Goal: Task Accomplishment & Management: Manage account settings

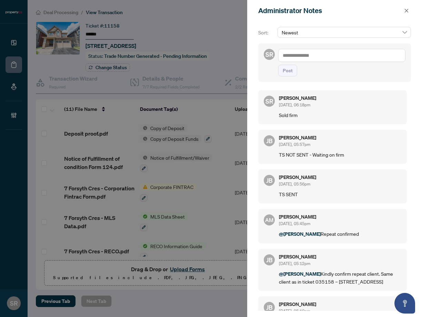
scroll to position [180, 0]
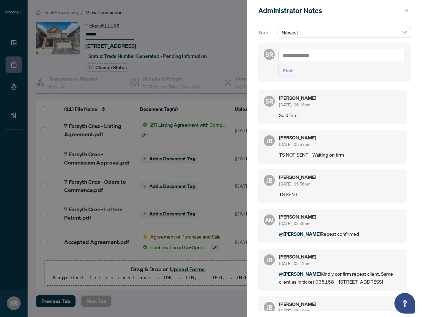
click at [405, 10] on icon "close" at bounding box center [406, 11] width 4 height 4
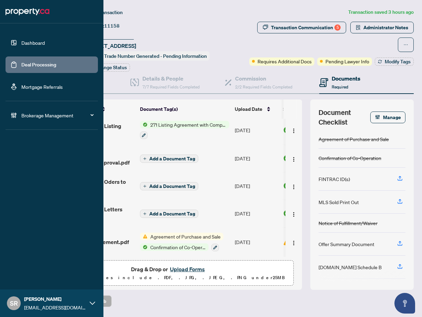
click at [21, 67] on link "Deal Processing" at bounding box center [38, 65] width 35 height 6
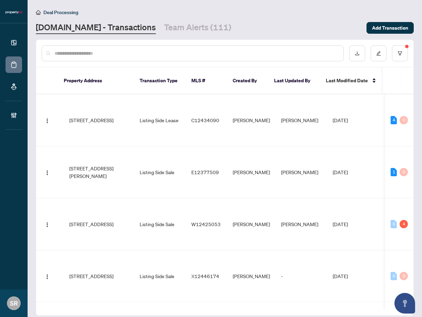
click at [103, 54] on input "text" at bounding box center [195, 54] width 283 height 8
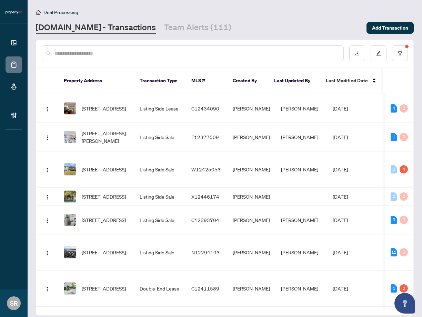
paste input "*********"
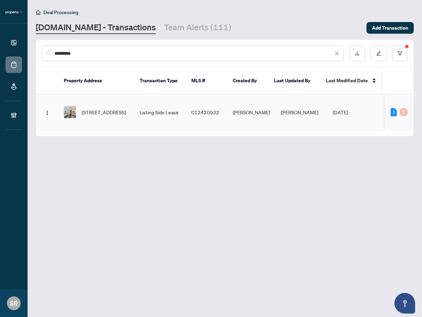
type input "*********"
click at [291, 107] on td "[PERSON_NAME]" at bounding box center [301, 112] width 52 height 36
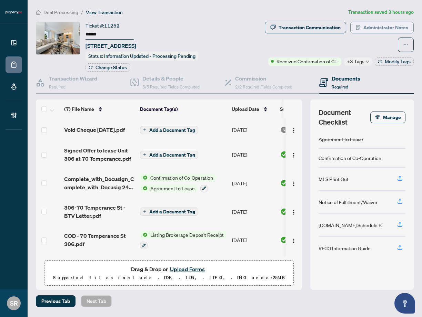
click at [369, 29] on span "Administrator Notes" at bounding box center [385, 27] width 45 height 11
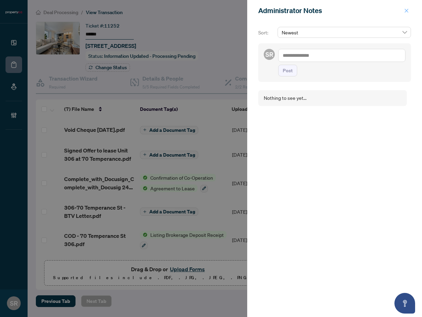
click at [406, 9] on icon "close" at bounding box center [406, 10] width 5 height 5
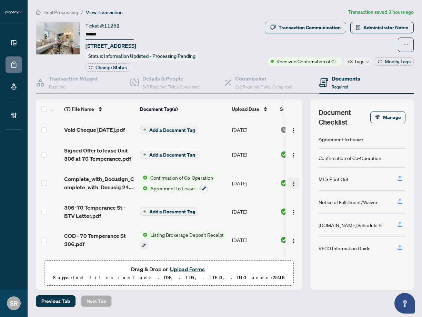
click at [291, 187] on img "button" at bounding box center [294, 184] width 6 height 6
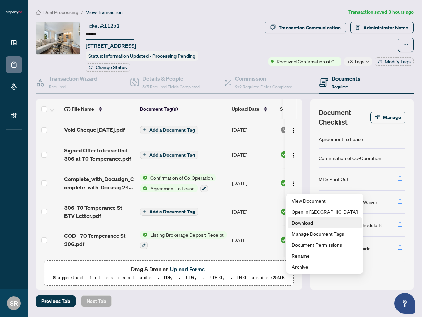
click at [301, 221] on span "Download" at bounding box center [324, 223] width 66 height 8
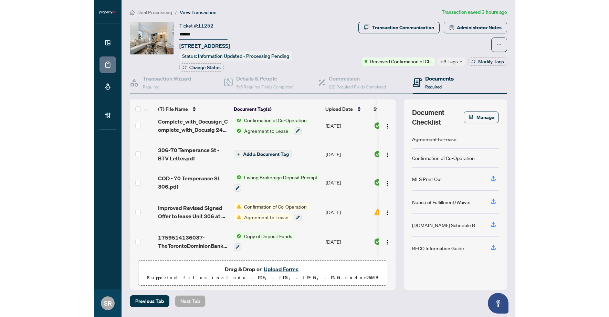
scroll to position [64, 0]
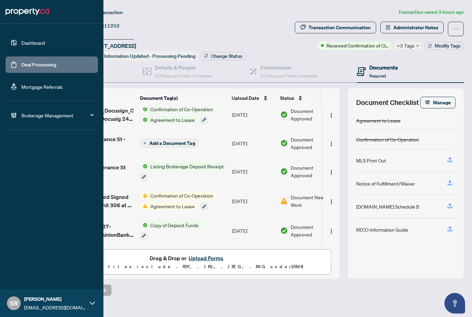
click at [42, 46] on link "Dashboard" at bounding box center [32, 43] width 23 height 6
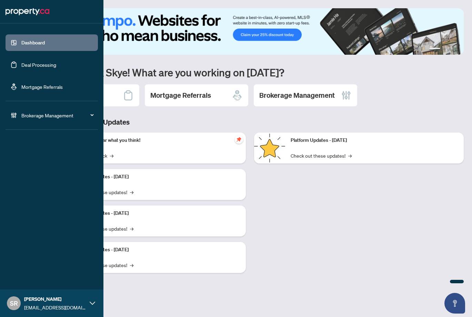
click at [29, 55] on ul "Dashboard Deal Processing Mortgage Referrals" at bounding box center [52, 64] width 92 height 61
click at [31, 66] on link "Deal Processing" at bounding box center [38, 65] width 35 height 6
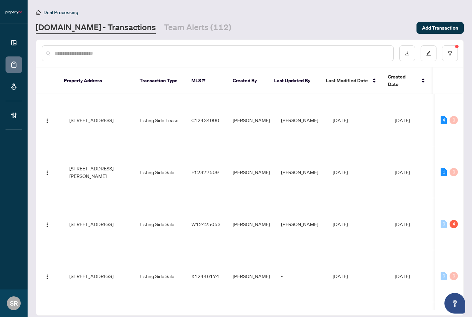
click at [132, 54] on input "text" at bounding box center [220, 54] width 333 height 8
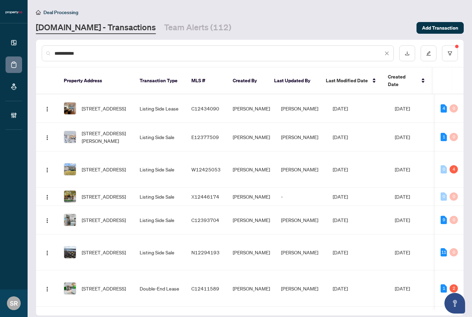
type input "**********"
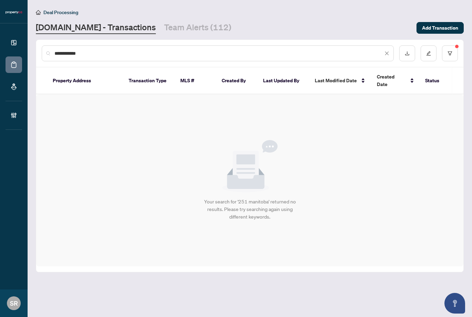
drag, startPoint x: 107, startPoint y: 54, endPoint x: 32, endPoint y: 54, distance: 75.4
click at [33, 54] on main "**********" at bounding box center [250, 158] width 444 height 317
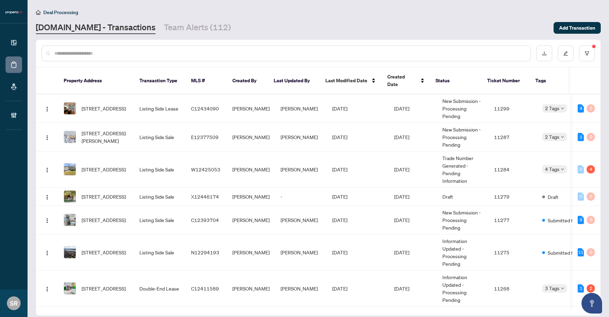
click at [151, 51] on input "text" at bounding box center [289, 54] width 471 height 8
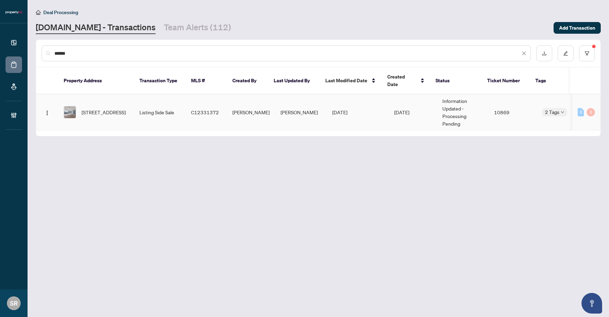
type input "******"
click at [267, 101] on td "[PERSON_NAME]" at bounding box center [251, 112] width 48 height 36
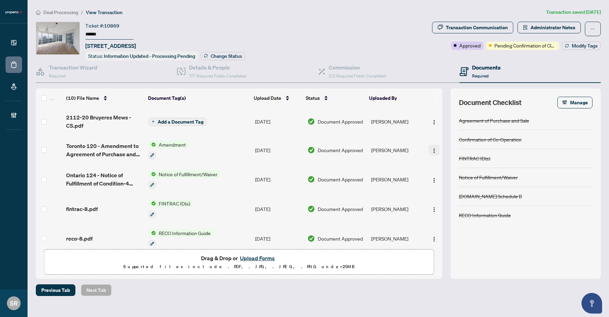
click at [421, 148] on img "button" at bounding box center [435, 151] width 6 height 6
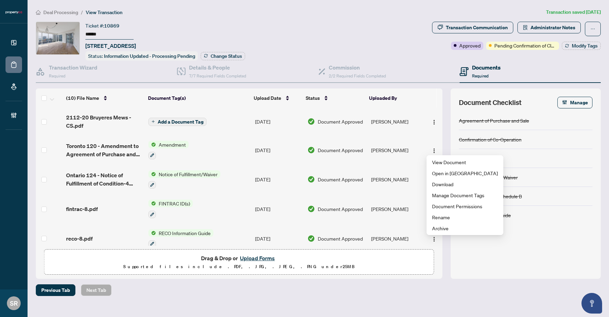
click at [97, 120] on span "2112-20 Bruyeres Mews - CS.pdf" at bounding box center [104, 121] width 77 height 17
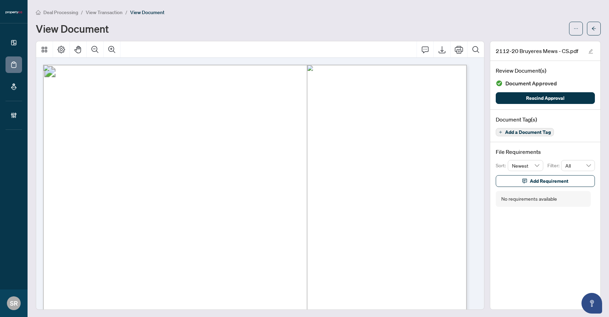
scroll to position [311, 0]
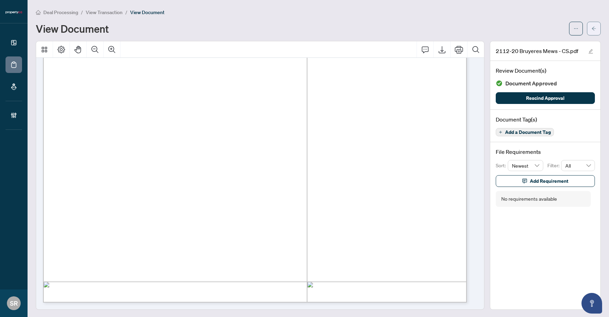
click at [421, 29] on button "button" at bounding box center [594, 29] width 14 height 14
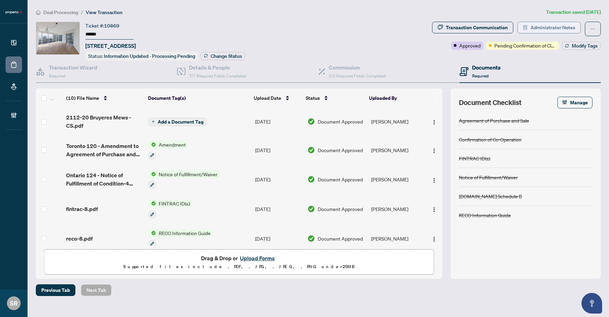
click at [421, 27] on span "Administrator Notes" at bounding box center [553, 27] width 45 height 11
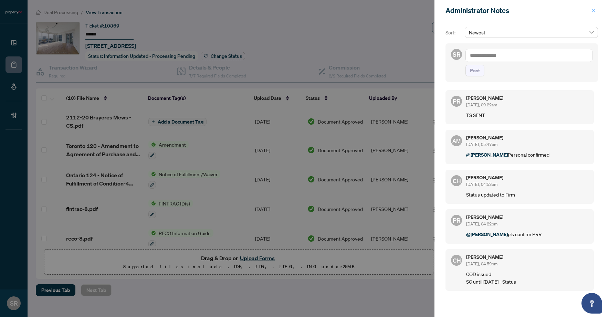
click at [421, 10] on icon "close" at bounding box center [593, 10] width 5 height 5
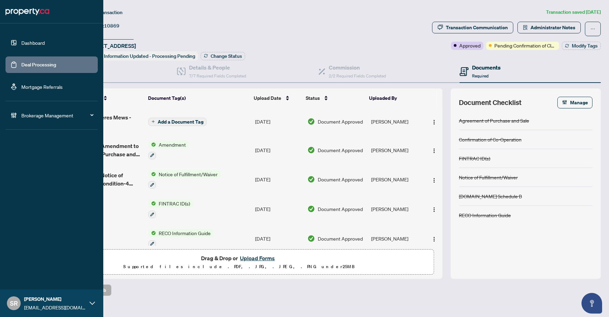
click at [21, 62] on link "Deal Processing" at bounding box center [38, 65] width 35 height 6
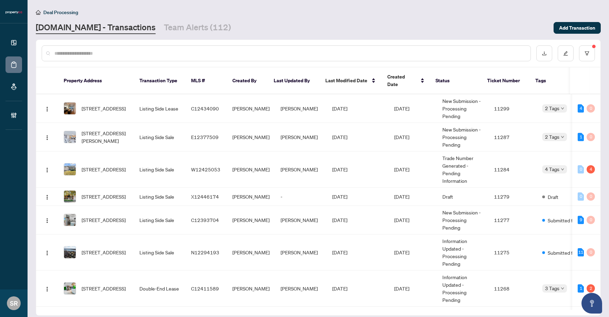
click at [118, 55] on input "text" at bounding box center [289, 54] width 471 height 8
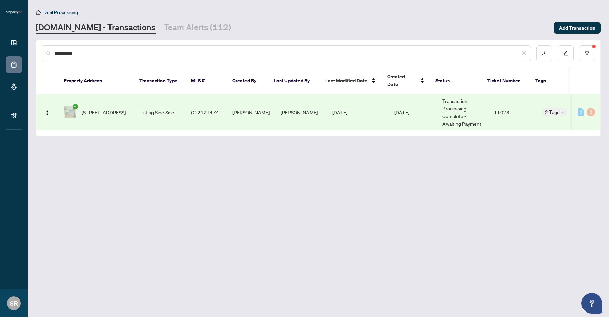
type input "**********"
click at [183, 109] on td "Listing Side Sale" at bounding box center [160, 112] width 52 height 36
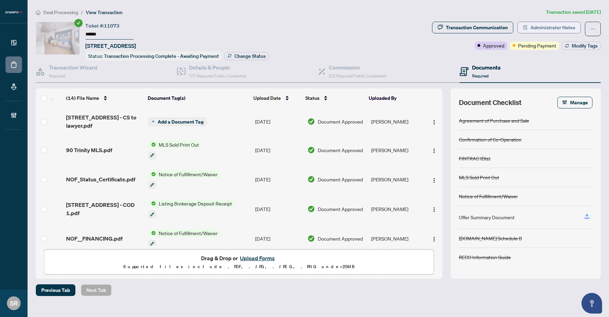
click at [421, 28] on span "Administrator Notes" at bounding box center [553, 27] width 45 height 11
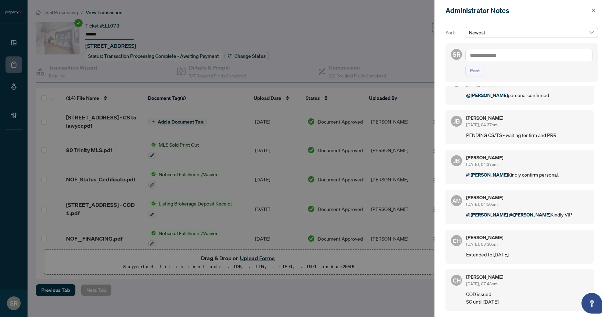
scroll to position [71, 0]
click at [421, 8] on icon "close" at bounding box center [593, 10] width 5 height 5
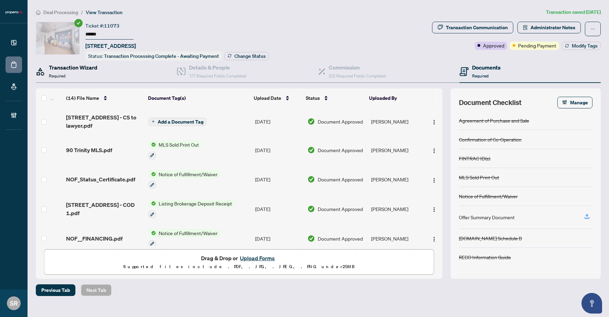
click at [92, 76] on div "Transaction Wizard Required" at bounding box center [73, 71] width 49 height 16
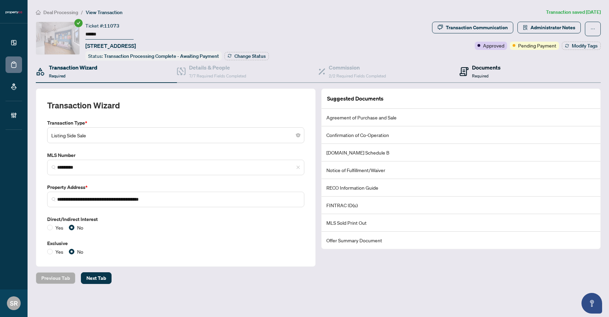
click at [421, 74] on span "Required" at bounding box center [480, 75] width 17 height 5
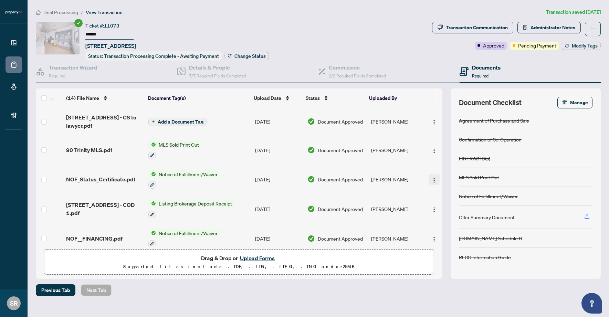
click at [421, 178] on button "button" at bounding box center [434, 179] width 11 height 11
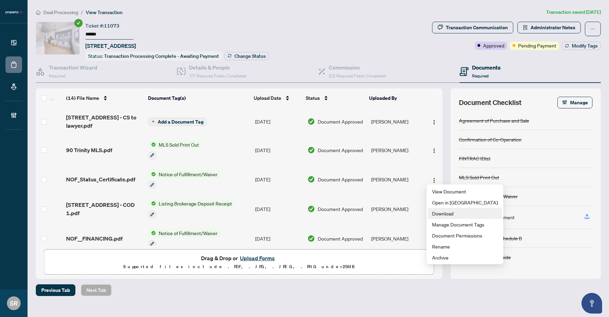
click at [421, 211] on span "Download" at bounding box center [465, 214] width 66 height 8
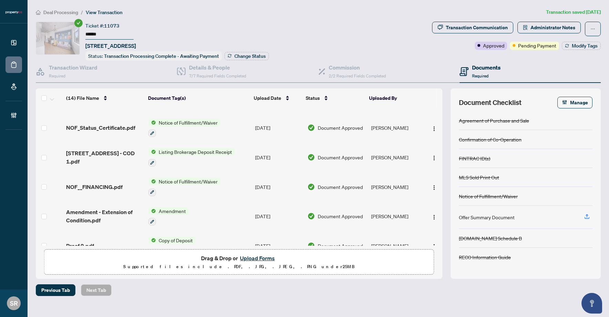
scroll to position [52, 0]
click at [421, 185] on img "button" at bounding box center [435, 188] width 6 height 6
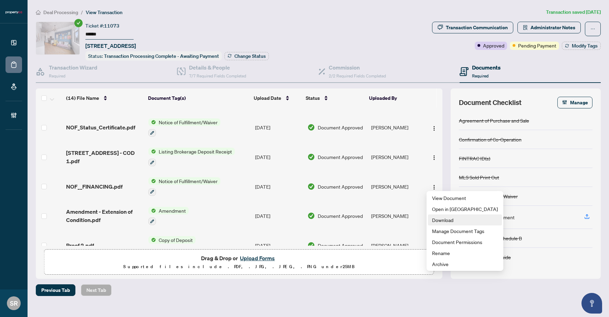
click at [421, 218] on span "Download" at bounding box center [465, 220] width 66 height 8
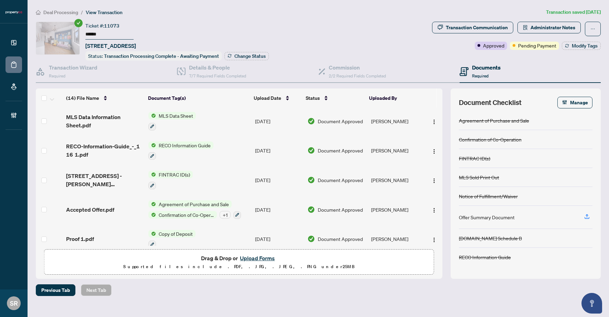
scroll to position [271, 0]
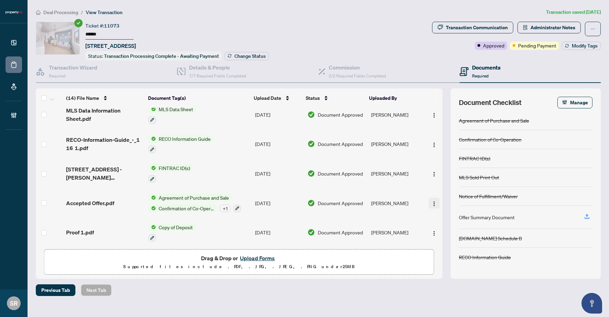
click at [421, 201] on img "button" at bounding box center [435, 204] width 6 height 6
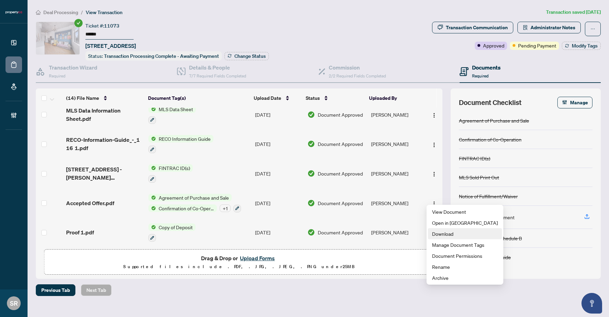
click at [421, 234] on span "Download" at bounding box center [465, 234] width 66 height 8
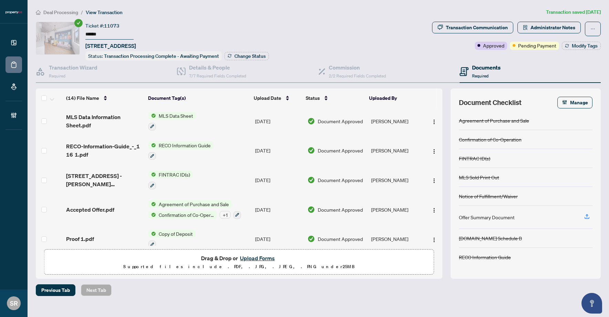
scroll to position [263, 0]
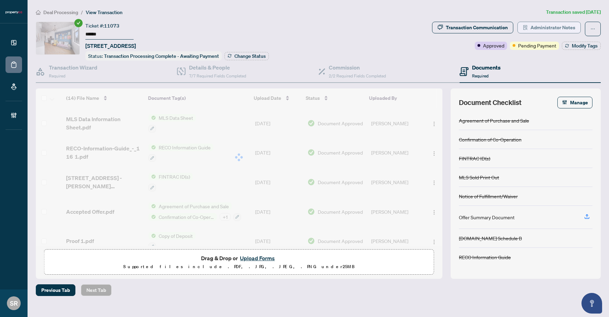
click at [421, 25] on span "Administrator Notes" at bounding box center [553, 27] width 45 height 11
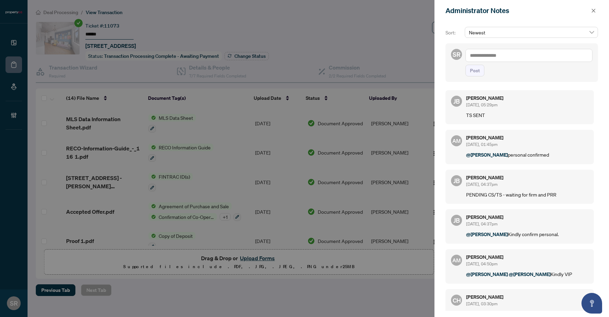
scroll to position [71, 0]
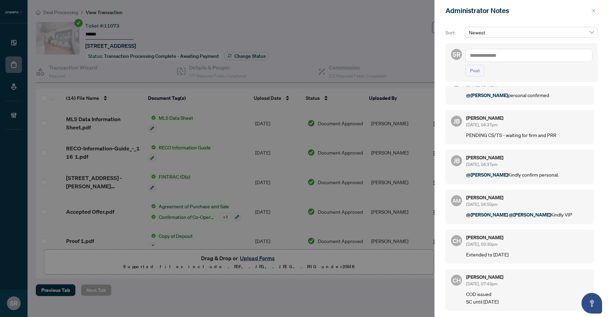
click at [421, 12] on icon "close" at bounding box center [593, 10] width 5 height 5
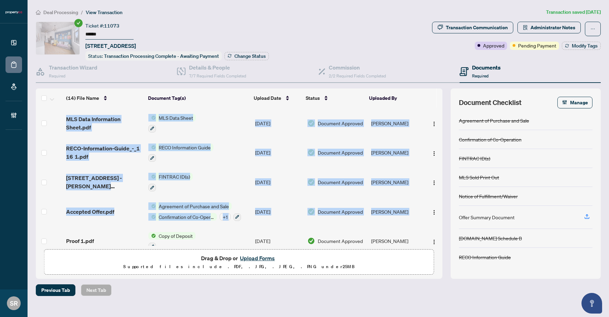
drag, startPoint x: 440, startPoint y: 207, endPoint x: 442, endPoint y: 198, distance: 8.4
click at [421, 198] on div "(14) File Name Document Tag(s) Upload Date Status Uploaded By 90 Trinity St 804…" at bounding box center [239, 177] width 407 height 138
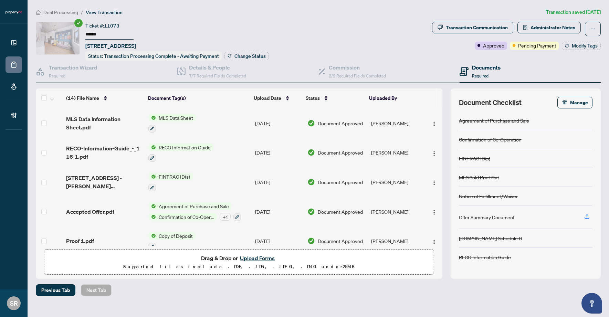
click at [421, 203] on div "(14) File Name Document Tag(s) Upload Date Status Uploaded By (14) File Name Do…" at bounding box center [318, 184] width 565 height 190
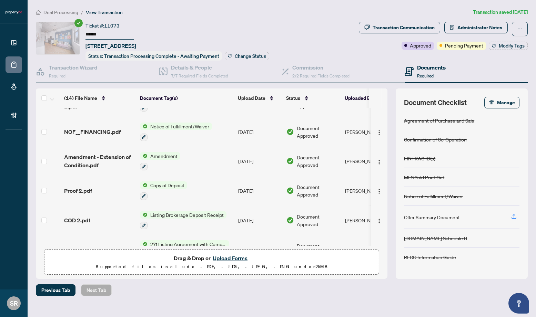
scroll to position [0, 0]
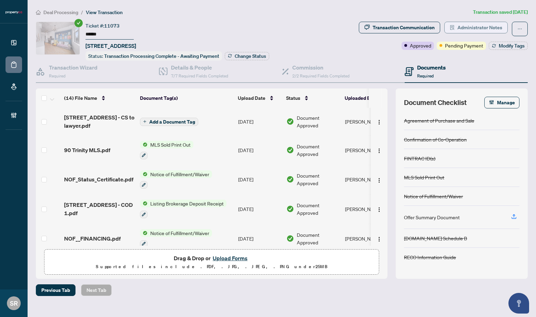
click at [421, 30] on span "Administrator Notes" at bounding box center [479, 27] width 45 height 11
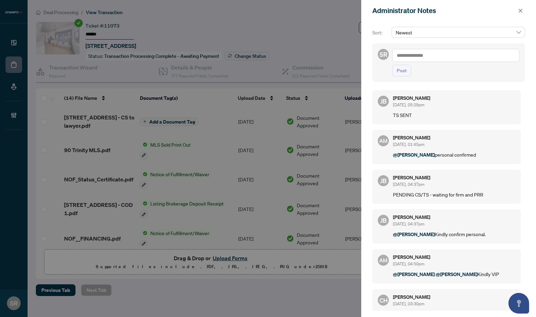
click at [421, 59] on textarea at bounding box center [455, 55] width 127 height 13
type textarea "*********"
click at [401, 69] on span "Post" at bounding box center [401, 70] width 10 height 11
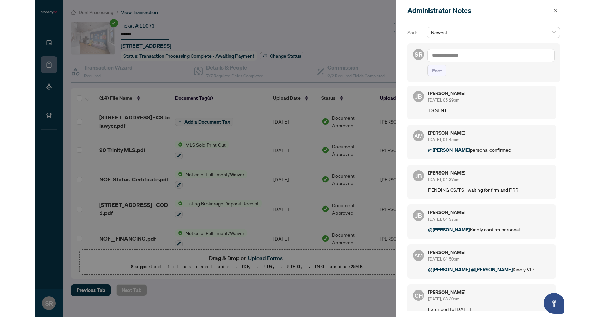
scroll to position [49, 0]
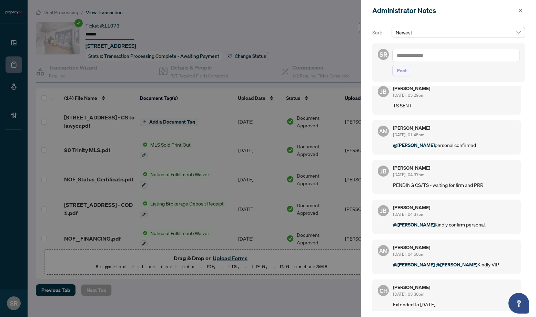
click at [421, 9] on icon "close" at bounding box center [520, 10] width 5 height 5
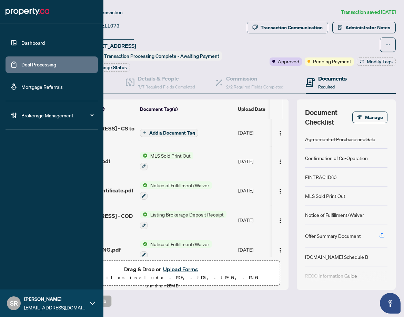
click at [26, 66] on link "Deal Processing" at bounding box center [38, 65] width 35 height 6
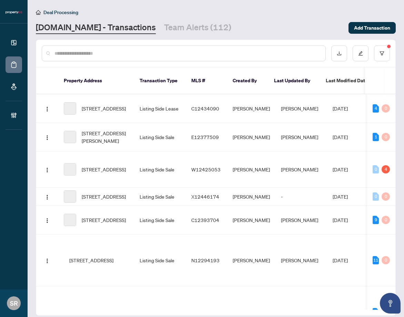
click at [123, 53] on input "text" at bounding box center [186, 54] width 265 height 8
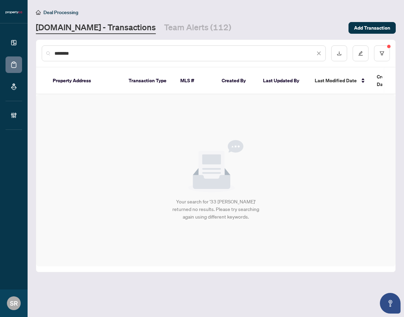
click at [165, 53] on input "********" at bounding box center [184, 54] width 260 height 8
type input "*"
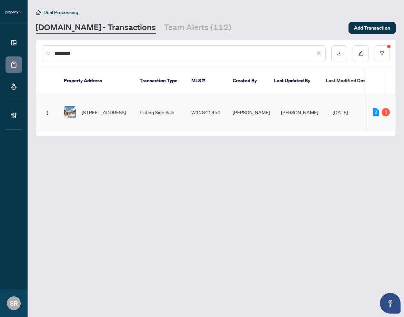
type input "*********"
click at [308, 106] on td "[PERSON_NAME]" at bounding box center [301, 112] width 52 height 36
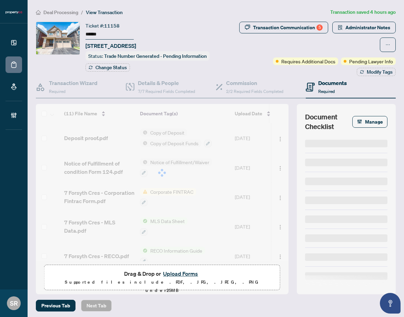
click at [369, 28] on span "Administrator Notes" at bounding box center [367, 27] width 45 height 11
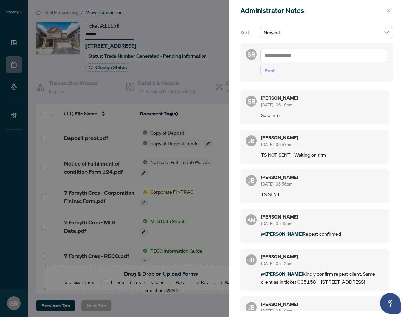
click at [387, 10] on icon "close" at bounding box center [388, 10] width 5 height 5
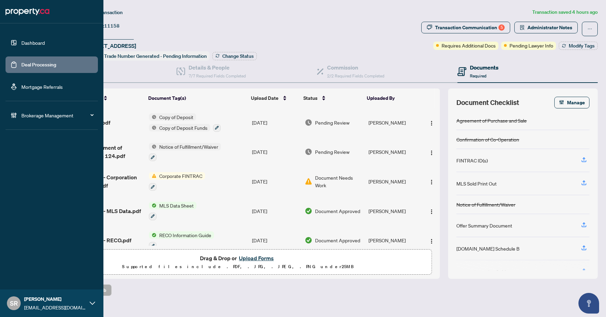
click at [36, 68] on link "Deal Processing" at bounding box center [38, 65] width 35 height 6
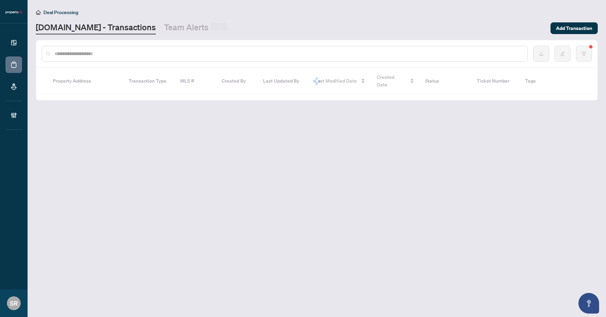
click at [117, 50] on input "text" at bounding box center [287, 54] width 467 height 8
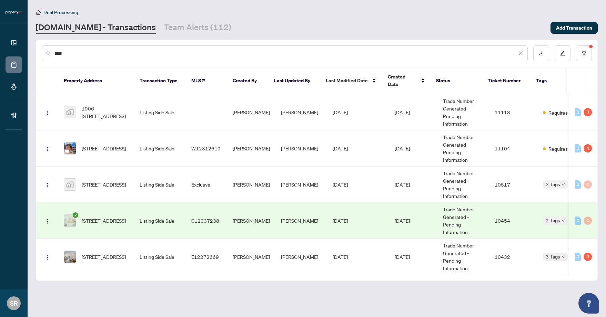
type input "****"
click at [200, 145] on span "W12312619" at bounding box center [205, 148] width 29 height 6
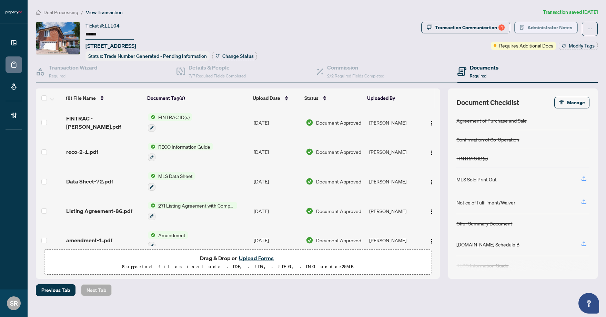
click at [421, 29] on span "Administrator Notes" at bounding box center [549, 27] width 45 height 11
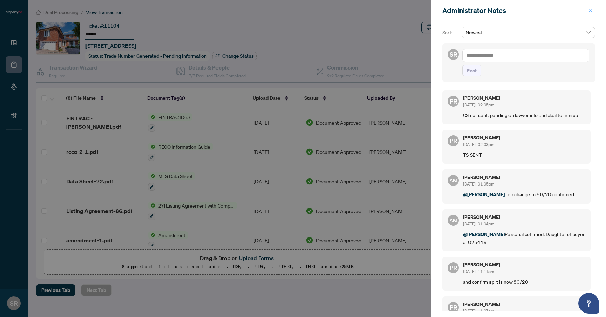
click at [421, 12] on icon "close" at bounding box center [590, 11] width 4 height 4
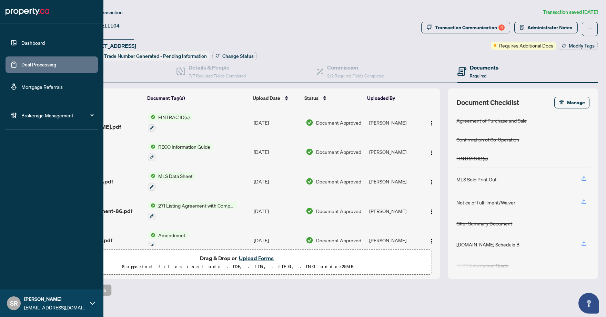
click at [47, 65] on link "Deal Processing" at bounding box center [38, 65] width 35 height 6
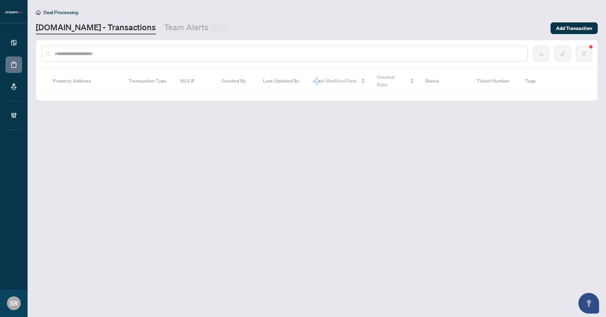
click at [202, 50] on input "text" at bounding box center [287, 54] width 467 height 8
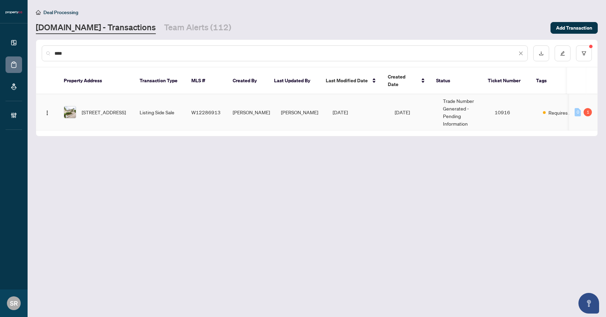
type input "****"
click at [235, 109] on span "[PERSON_NAME]" at bounding box center [251, 112] width 37 height 6
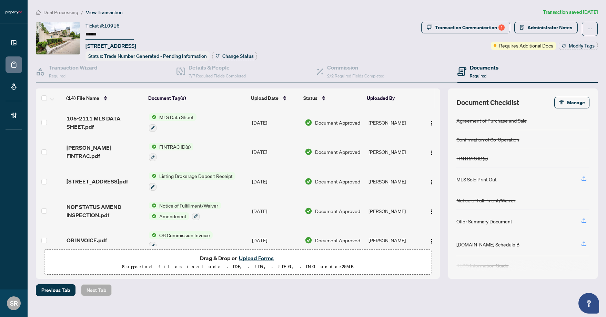
click at [421, 202] on div "Notice of Fulfillment/Waiver" at bounding box center [485, 201] width 59 height 8
click at [421, 197] on div "Notice of Fulfillment/Waiver" at bounding box center [485, 201] width 59 height 8
click at [421, 209] on img "button" at bounding box center [432, 212] width 6 height 6
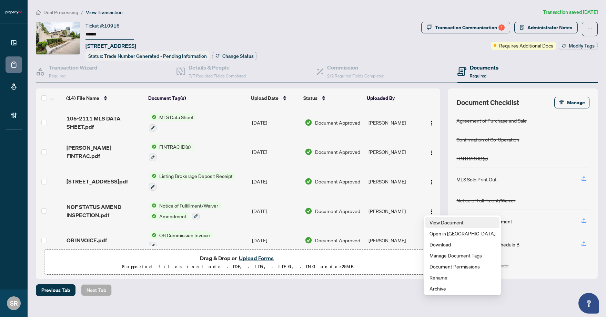
click at [421, 221] on span "View Document" at bounding box center [462, 223] width 66 height 8
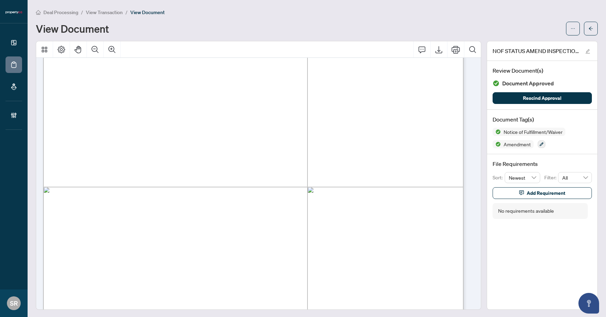
scroll to position [699, 0]
click at [421, 28] on icon "arrow-left" at bounding box center [590, 29] width 4 height 4
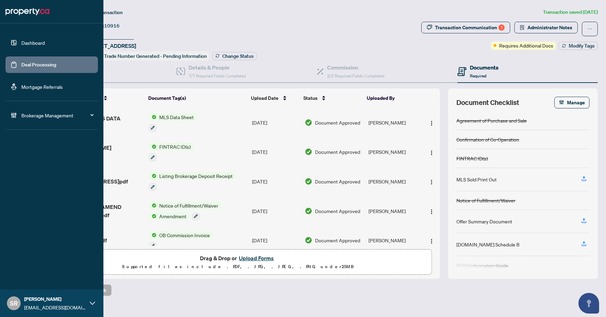
click at [37, 64] on link "Deal Processing" at bounding box center [38, 65] width 35 height 6
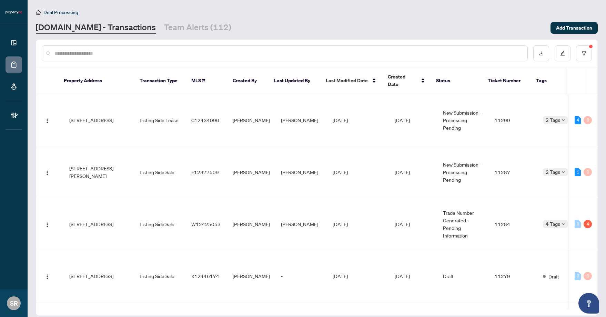
click at [141, 56] on input "text" at bounding box center [287, 54] width 467 height 8
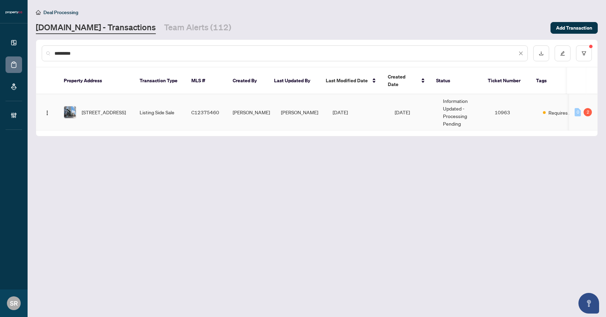
type input "*********"
click at [209, 109] on span "C12375460" at bounding box center [205, 112] width 28 height 6
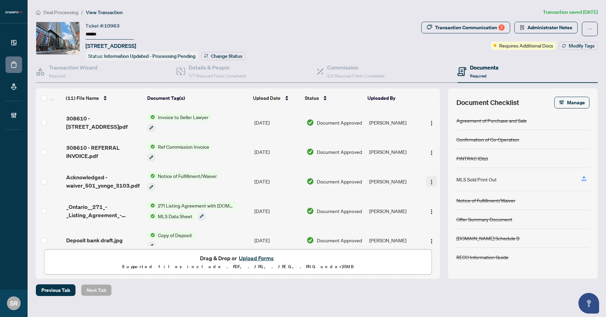
click at [421, 182] on img "button" at bounding box center [432, 182] width 6 height 6
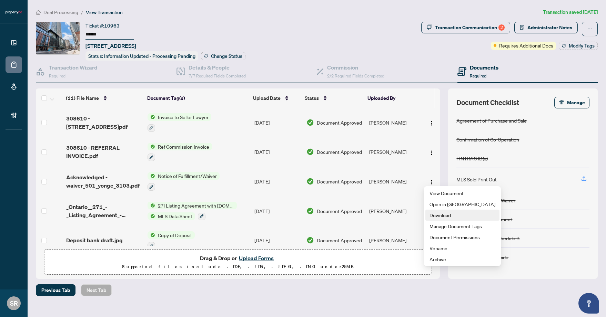
click at [421, 211] on span "Download" at bounding box center [462, 215] width 66 height 8
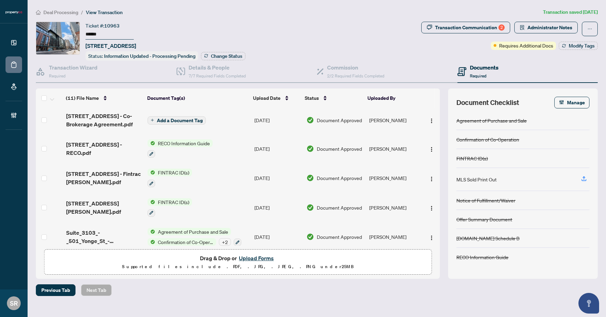
scroll to position [184, 0]
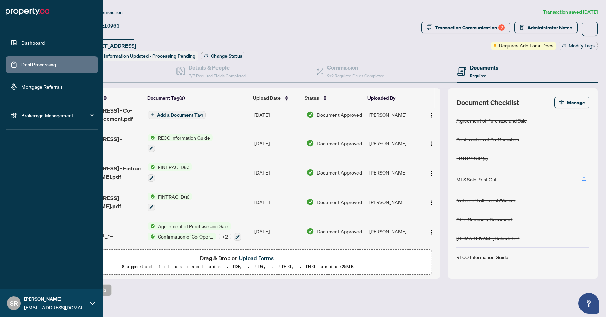
click at [21, 67] on link "Deal Processing" at bounding box center [38, 65] width 35 height 6
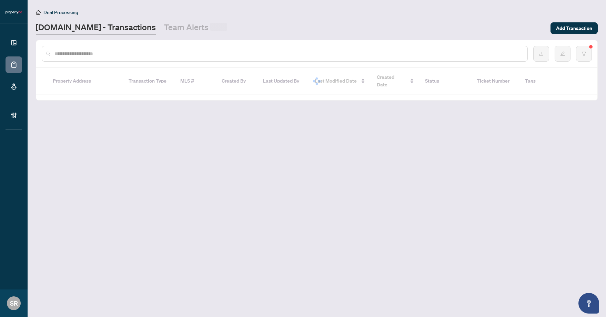
click at [149, 60] on div at bounding box center [285, 54] width 486 height 16
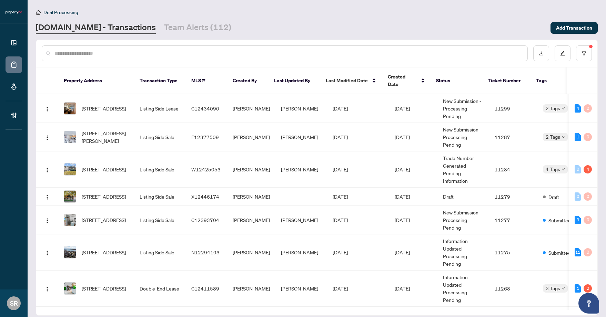
click at [149, 55] on input "text" at bounding box center [287, 54] width 467 height 8
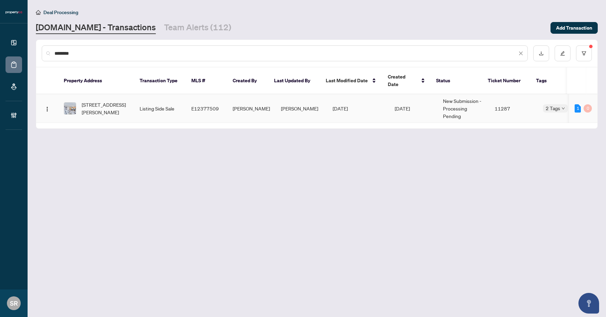
type input "********"
click at [154, 103] on td "Listing Side Sale" at bounding box center [160, 108] width 52 height 29
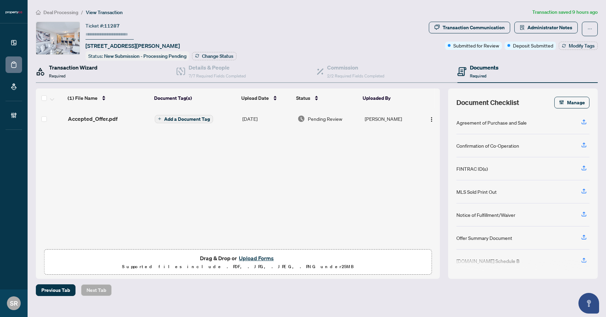
click at [92, 72] on div "Transaction Wizard Required" at bounding box center [73, 71] width 49 height 16
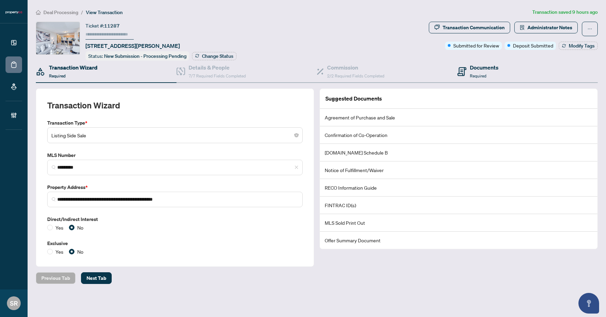
click at [421, 78] on div "Documents Required" at bounding box center [527, 72] width 141 height 22
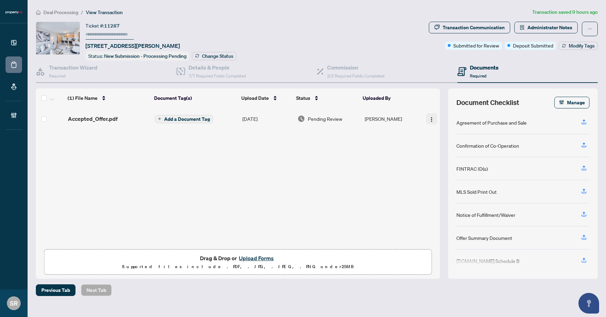
click at [421, 117] on img "button" at bounding box center [432, 120] width 6 height 6
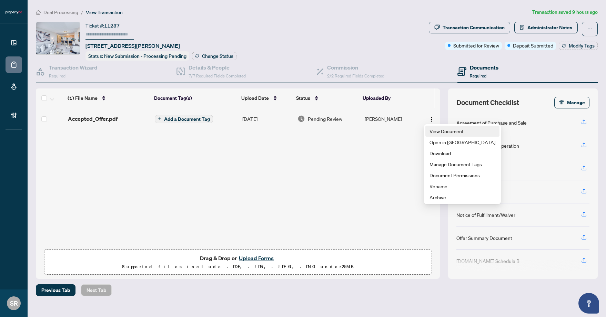
click at [421, 129] on span "View Document" at bounding box center [462, 131] width 66 height 8
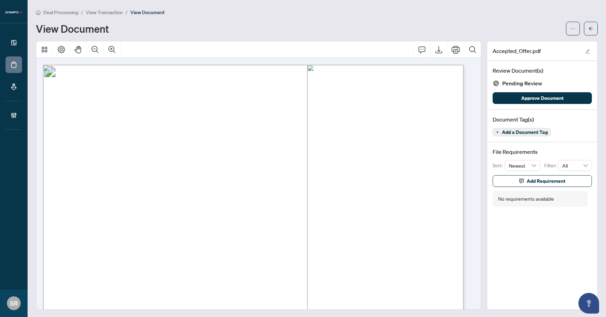
click at [421, 130] on span "Add a Document Tag" at bounding box center [525, 132] width 46 height 5
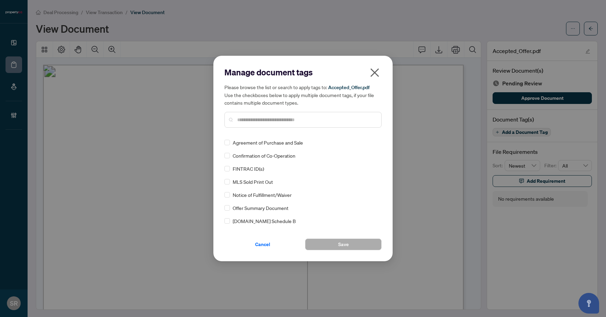
click at [331, 111] on div "Please browse the list or search to apply tags to: Accepted_Offer.pdf Use the c…" at bounding box center [302, 105] width 157 height 44
click at [331, 119] on input "text" at bounding box center [306, 120] width 138 height 8
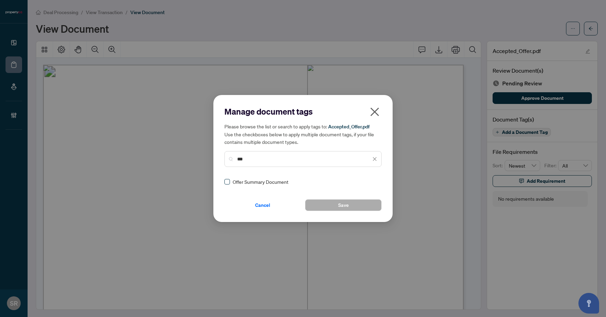
type input "***"
click at [358, 204] on button "Save" at bounding box center [343, 205] width 76 height 12
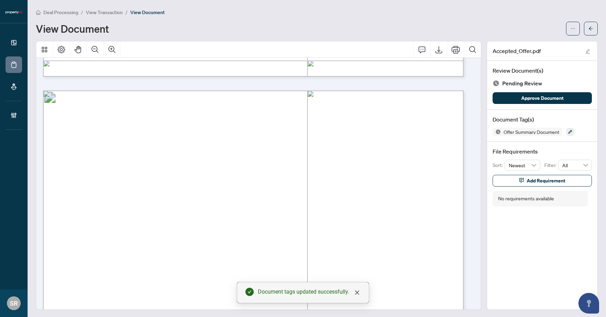
scroll to position [547, 0]
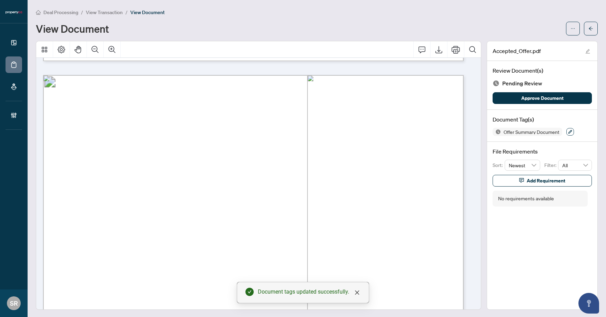
click at [421, 132] on icon "button" at bounding box center [570, 132] width 4 height 4
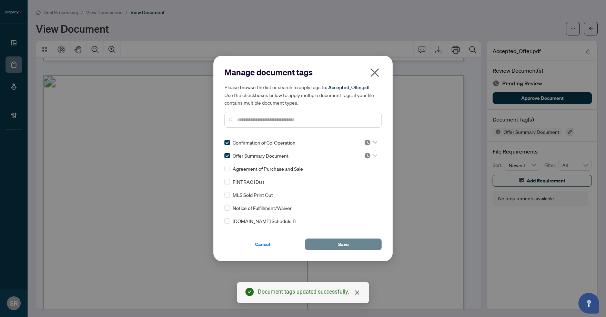
click at [353, 245] on button "Save" at bounding box center [343, 245] width 76 height 12
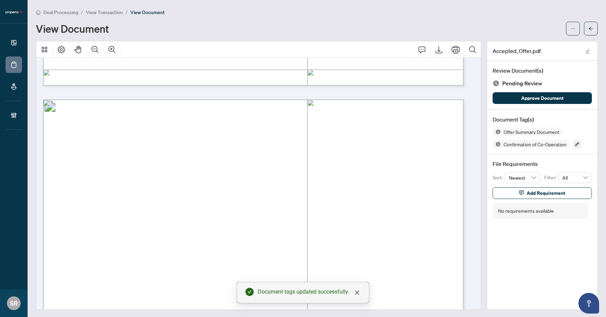
scroll to position [1641, 0]
click at [421, 95] on span "Approve Document" at bounding box center [542, 98] width 42 height 11
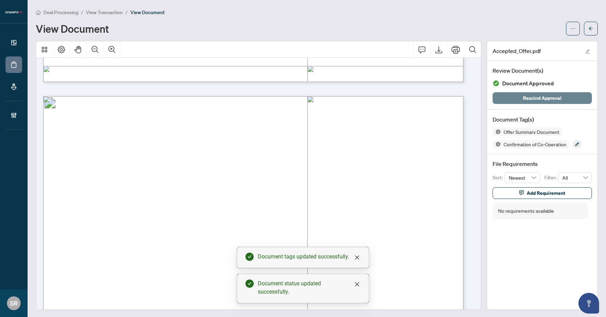
click at [421, 98] on span "Rescind Approval" at bounding box center [542, 98] width 39 height 11
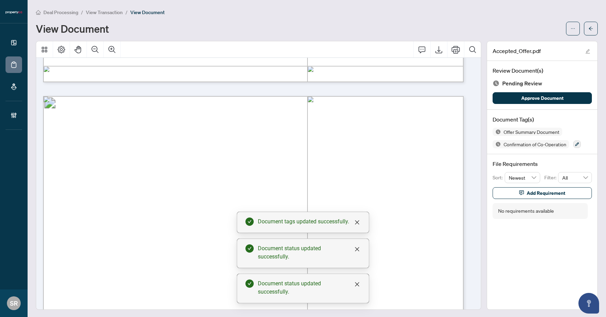
click at [421, 146] on icon "button" at bounding box center [577, 144] width 4 height 4
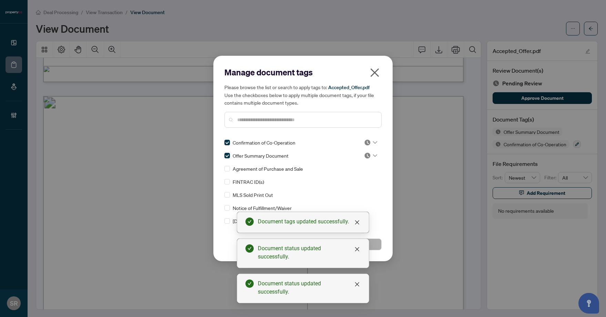
click at [270, 117] on input "text" at bounding box center [306, 120] width 138 height 8
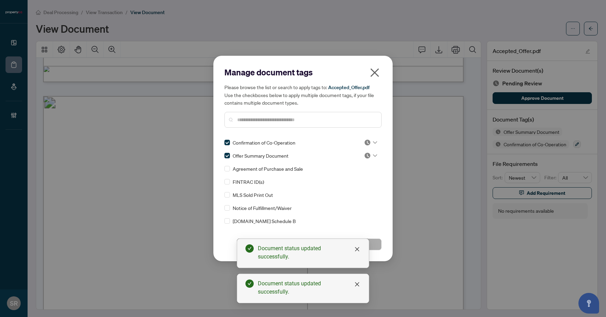
click at [257, 170] on span "Agreement of Purchase and Sale" at bounding box center [268, 169] width 70 height 8
click at [378, 247] on button "Save" at bounding box center [343, 245] width 76 height 12
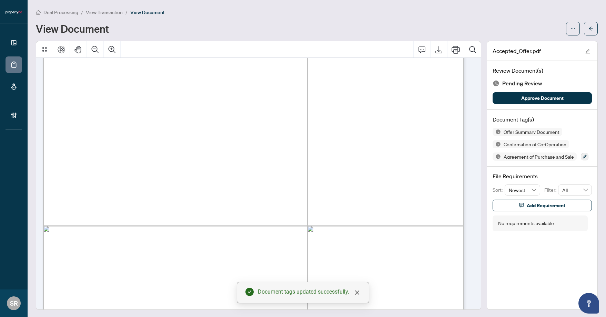
scroll to position [4563, 0]
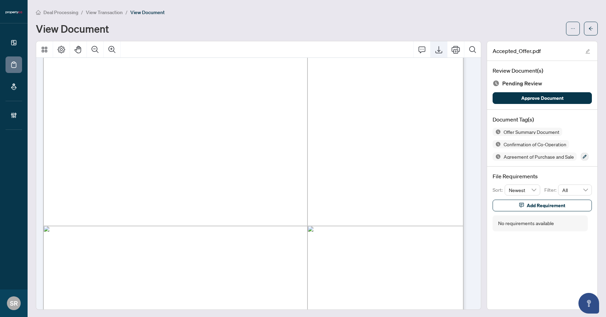
click at [421, 46] on icon "Export" at bounding box center [438, 49] width 8 height 8
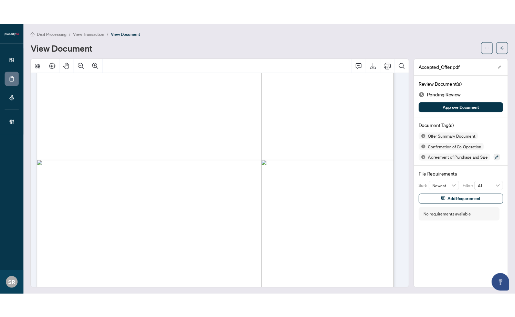
scroll to position [5324, 0]
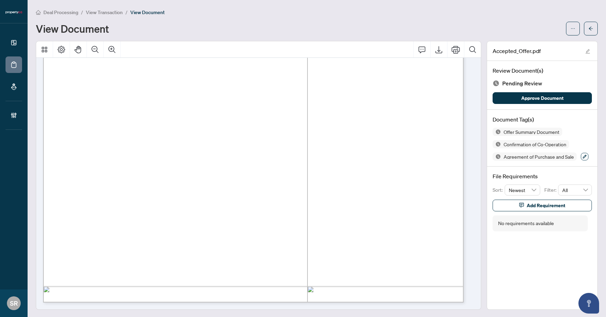
click at [421, 156] on icon "button" at bounding box center [584, 157] width 4 height 4
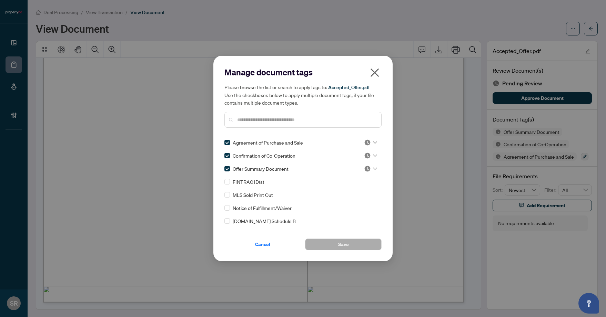
click at [273, 221] on span "[DOMAIN_NAME] Schedule B" at bounding box center [264, 221] width 63 height 8
drag, startPoint x: 330, startPoint y: 245, endPoint x: 333, endPoint y: 241, distance: 4.9
click at [330, 245] on button "Save" at bounding box center [343, 245] width 76 height 12
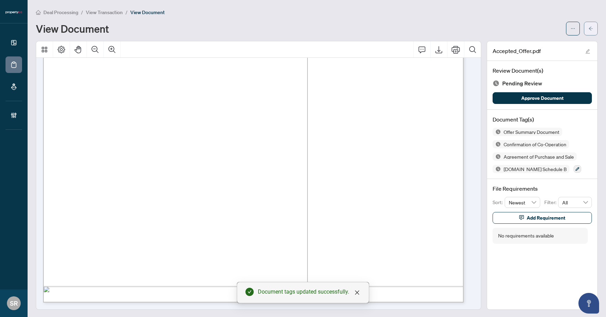
click at [421, 31] on span "button" at bounding box center [590, 28] width 5 height 11
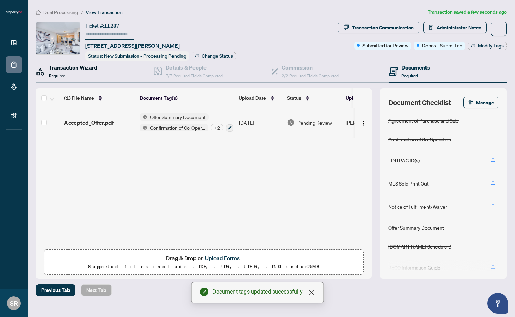
click at [80, 75] on div "Transaction Wizard Required" at bounding box center [73, 71] width 49 height 16
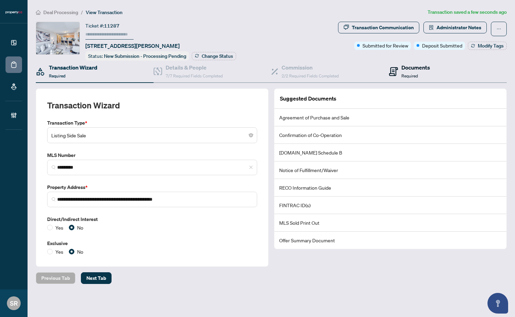
click at [399, 74] on div "Documents Required" at bounding box center [409, 71] width 41 height 16
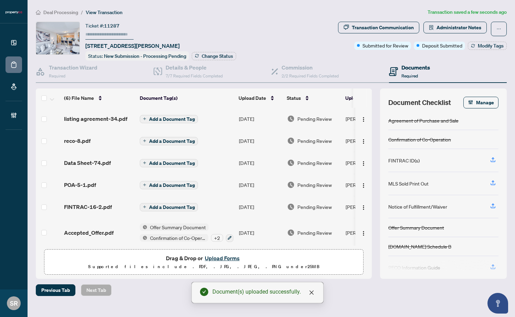
click at [168, 115] on button "Add a Document Tag" at bounding box center [169, 119] width 58 height 8
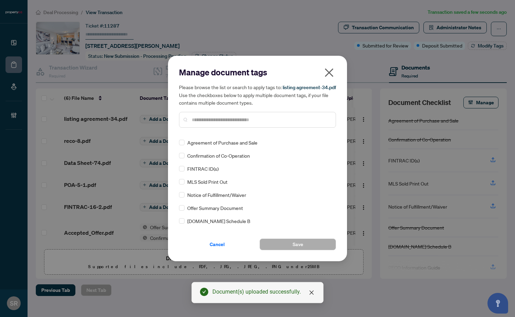
click at [213, 116] on input "text" at bounding box center [261, 120] width 138 height 8
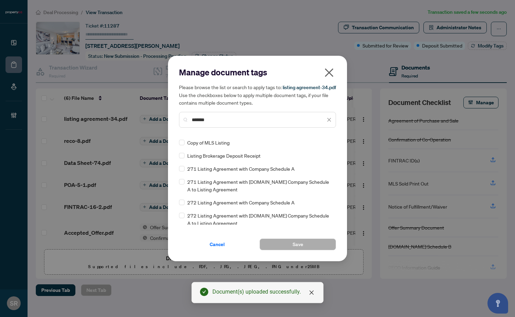
type input "*******"
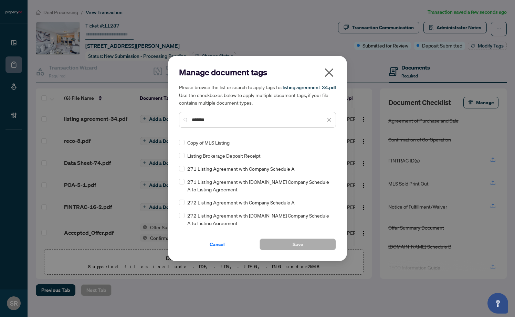
click at [214, 36] on div "Manage document tags Please browse the list or search to apply tags to: listing…" at bounding box center [257, 158] width 515 height 317
click at [209, 170] on span "271 Listing Agreement with Company Schedule A" at bounding box center [240, 169] width 107 height 8
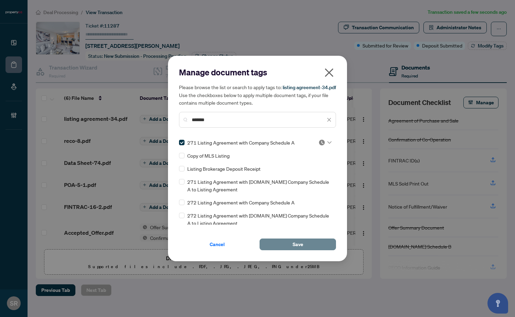
click at [294, 246] on span "Save" at bounding box center [298, 244] width 11 height 11
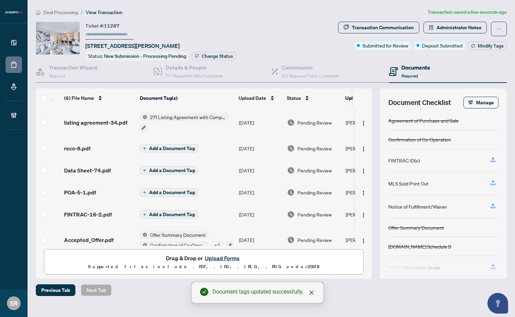
click at [170, 146] on span "Add a Document Tag" at bounding box center [172, 148] width 46 height 5
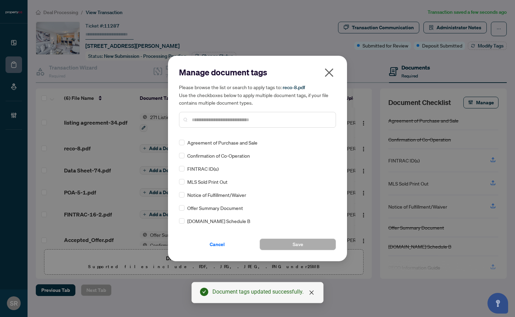
click at [206, 118] on input "text" at bounding box center [261, 120] width 138 height 8
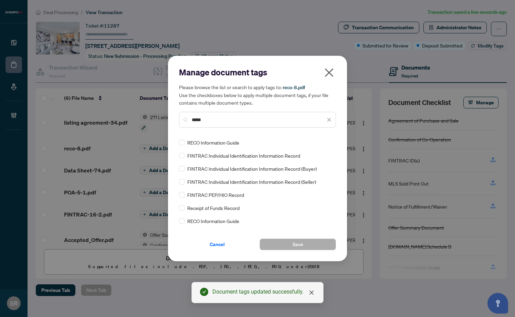
type input "****"
click at [277, 180] on span "FINTRAC Individual Identification Information Record (Seller)" at bounding box center [251, 182] width 129 height 8
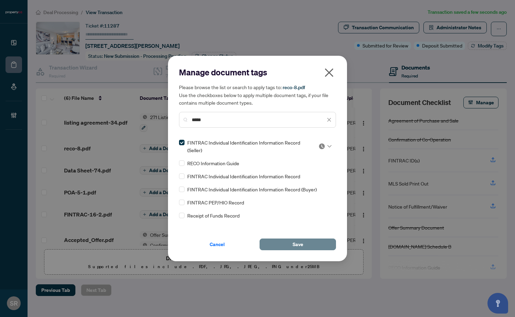
click at [297, 247] on span "Save" at bounding box center [298, 244] width 11 height 11
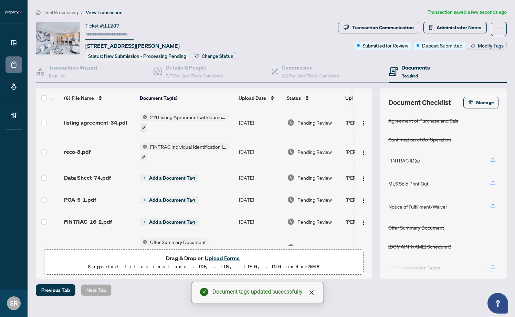
click at [154, 176] on span "Add a Document Tag" at bounding box center [172, 178] width 46 height 5
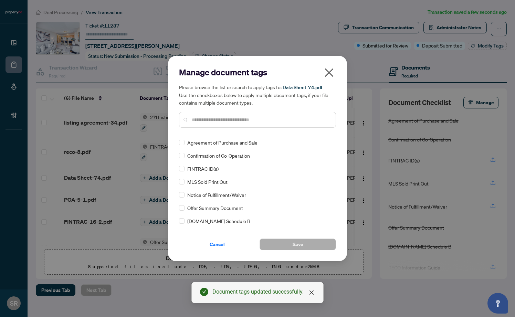
click at [229, 120] on input "text" at bounding box center [261, 120] width 138 height 8
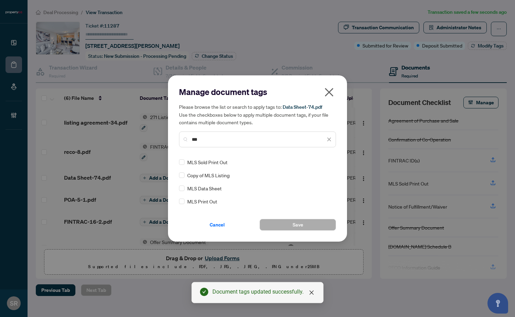
type input "***"
click at [213, 186] on span "MLS Data Sheet" at bounding box center [204, 189] width 34 height 8
click at [295, 226] on span "Save" at bounding box center [298, 224] width 11 height 11
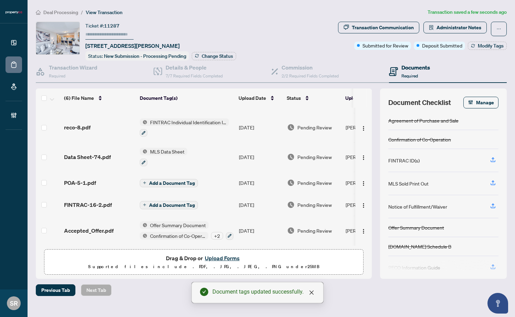
scroll to position [25, 0]
click at [175, 203] on span "Add a Document Tag" at bounding box center [172, 205] width 46 height 5
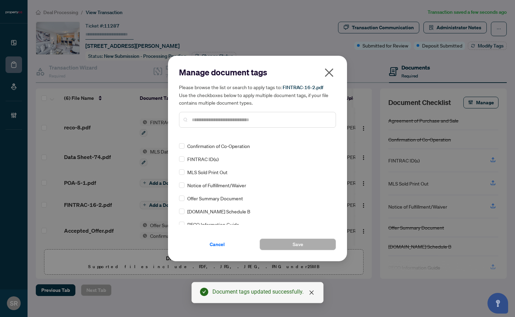
scroll to position [10, 0]
click at [221, 118] on input "text" at bounding box center [261, 120] width 138 height 8
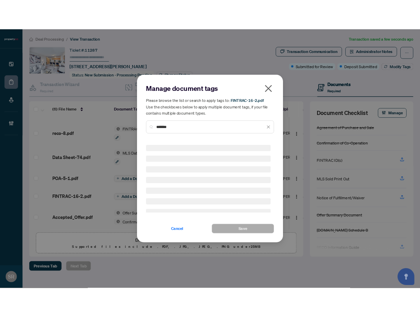
scroll to position [0, 0]
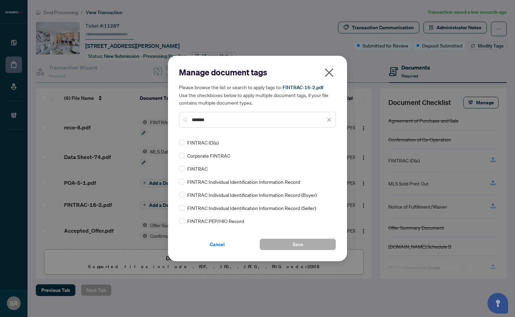
type input "*******"
click at [287, 208] on span "FINTRAC Individual Identification Information Record (Seller)" at bounding box center [251, 208] width 129 height 8
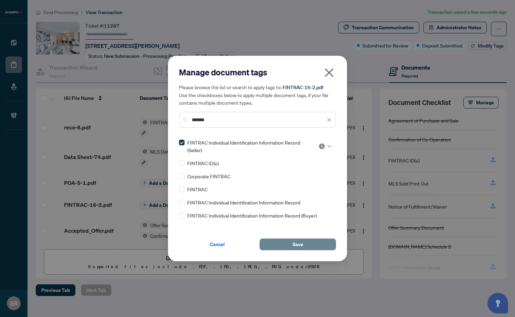
click at [279, 241] on button "Save" at bounding box center [298, 245] width 76 height 12
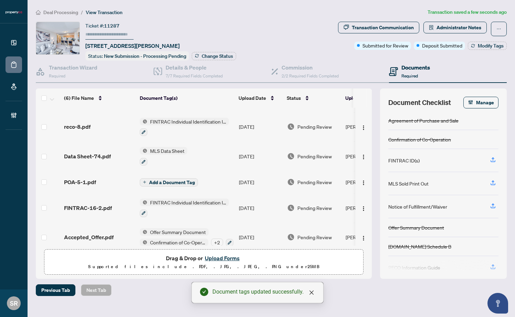
click at [166, 180] on span "Add a Document Tag" at bounding box center [172, 182] width 46 height 5
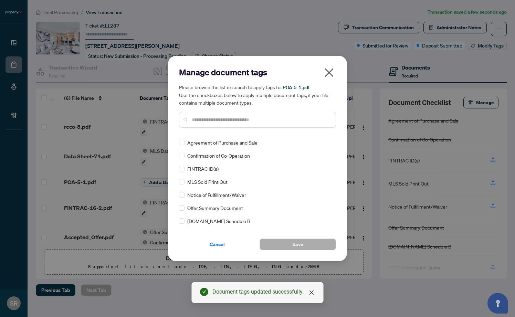
click at [228, 120] on input "text" at bounding box center [261, 120] width 138 height 8
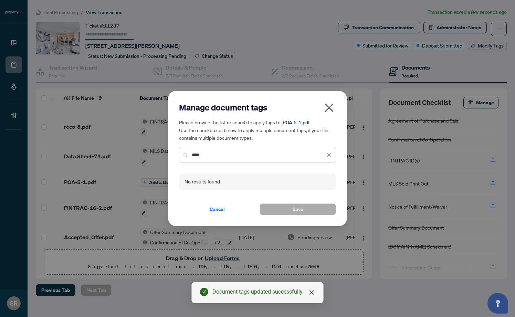
type input "****"
click at [334, 103] on icon "close" at bounding box center [329, 107] width 11 height 11
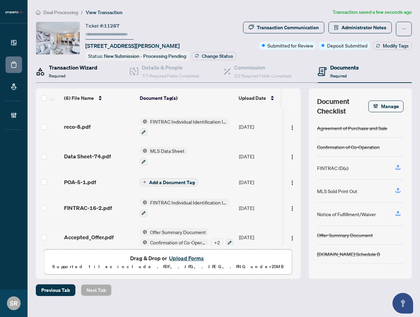
click at [91, 71] on h4 "Transaction Wizard" at bounding box center [73, 67] width 49 height 8
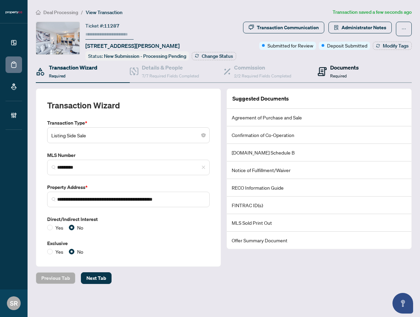
click at [341, 79] on span "Required" at bounding box center [338, 75] width 17 height 5
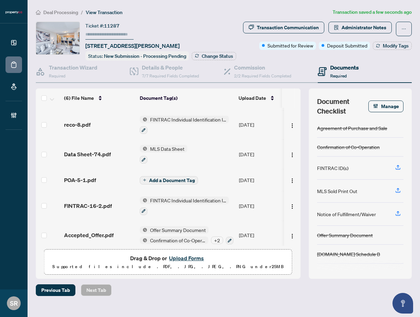
scroll to position [32, 0]
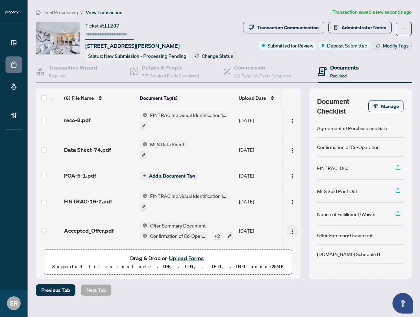
click at [287, 236] on button "button" at bounding box center [292, 230] width 11 height 11
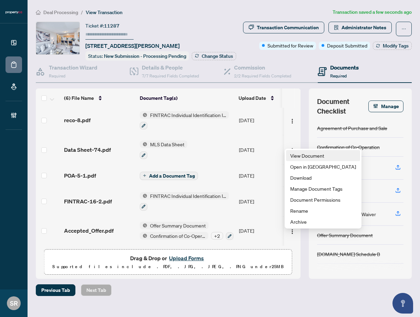
click at [299, 154] on span "View Document" at bounding box center [323, 156] width 66 height 8
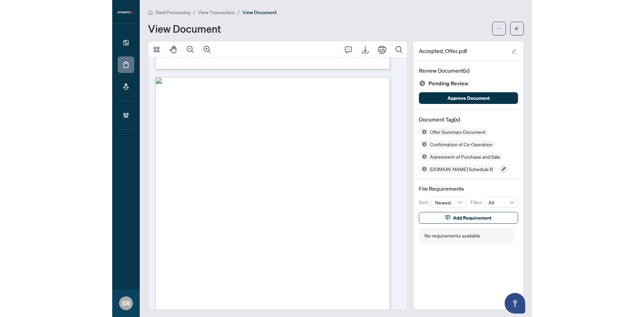
scroll to position [2161, 0]
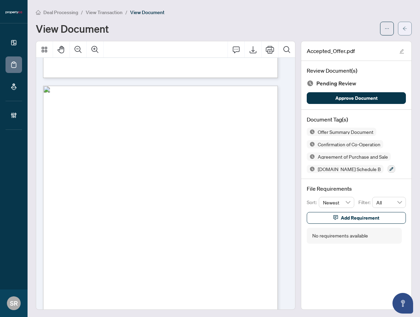
click at [403, 31] on span "button" at bounding box center [405, 28] width 5 height 11
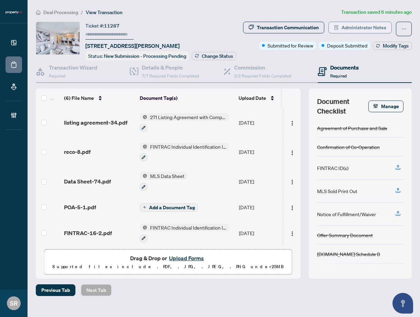
click at [370, 26] on span "Administrator Notes" at bounding box center [364, 27] width 45 height 11
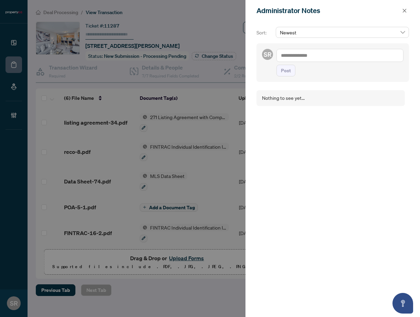
click at [310, 55] on textarea at bounding box center [340, 55] width 127 height 13
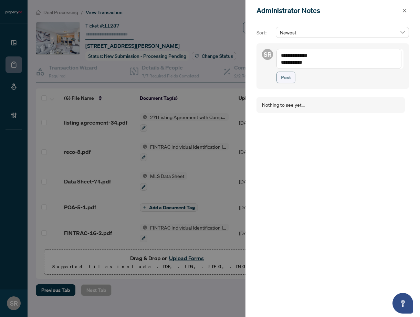
type textarea "**********"
click at [281, 79] on span "Post" at bounding box center [286, 77] width 10 height 11
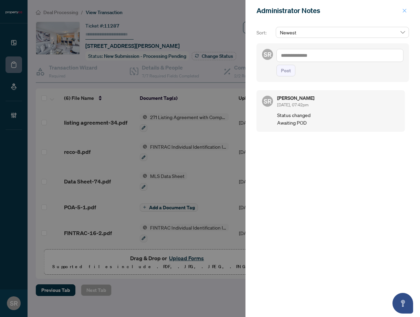
click at [403, 9] on icon "close" at bounding box center [404, 10] width 5 height 5
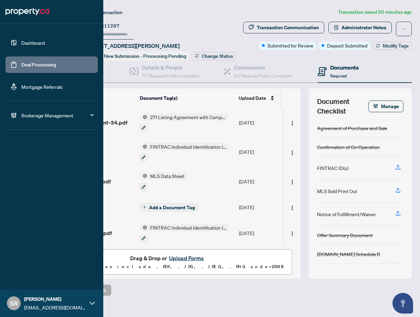
click at [43, 62] on link "Deal Processing" at bounding box center [38, 65] width 35 height 6
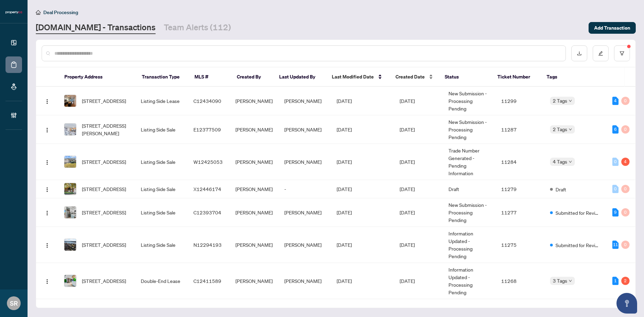
click at [421, 78] on span "Created Date" at bounding box center [410, 77] width 29 height 8
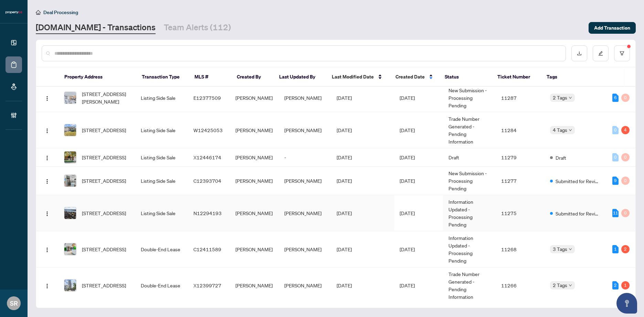
scroll to position [33, 0]
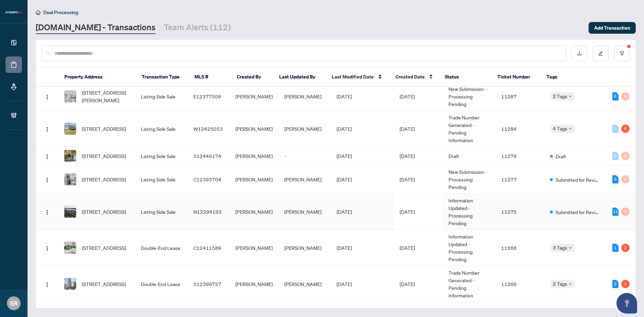
click at [315, 213] on td "[PERSON_NAME]" at bounding box center [305, 212] width 52 height 36
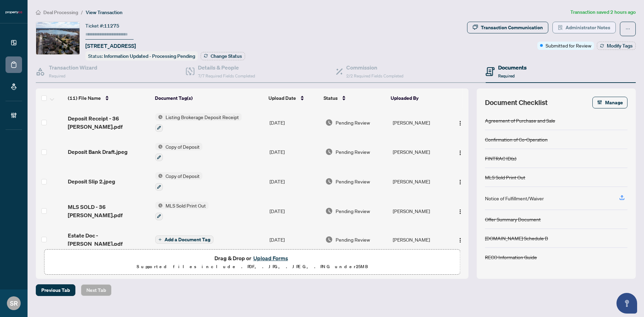
click at [421, 22] on button "Administrator Notes" at bounding box center [584, 28] width 63 height 12
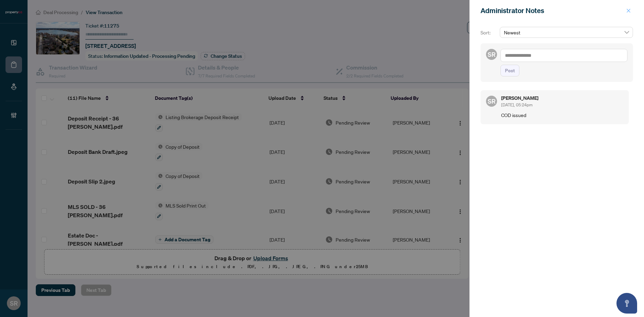
click at [421, 7] on span "button" at bounding box center [629, 10] width 5 height 11
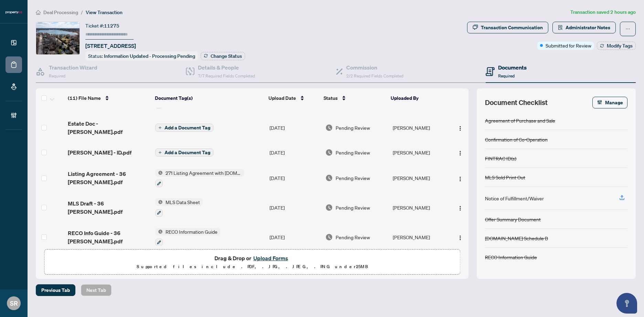
scroll to position [171, 0]
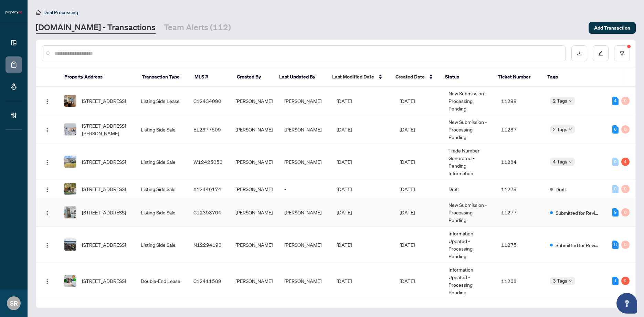
click at [255, 219] on td "[PERSON_NAME]" at bounding box center [254, 212] width 49 height 29
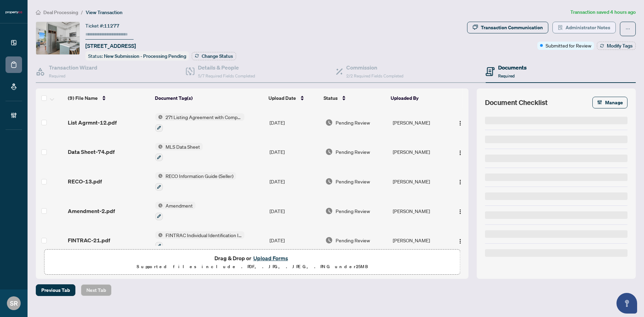
click at [421, 29] on span "Administrator Notes" at bounding box center [588, 27] width 45 height 11
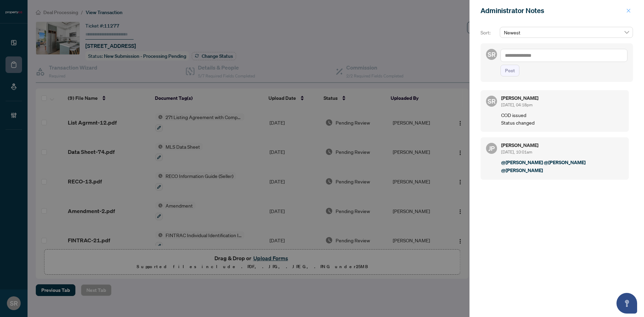
click at [421, 11] on icon "close" at bounding box center [629, 11] width 4 height 4
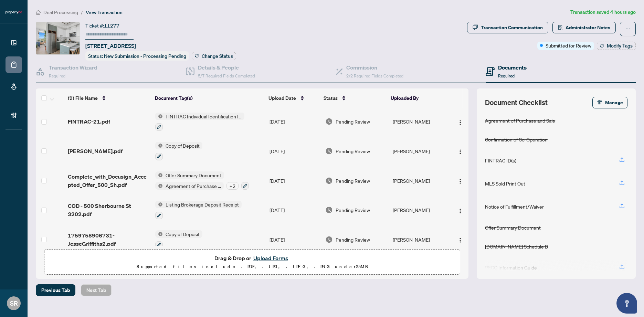
scroll to position [127, 0]
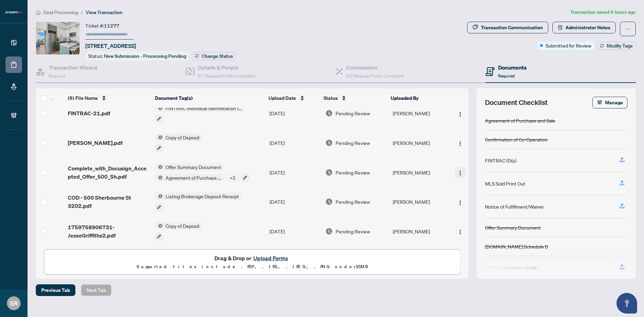
click at [421, 171] on img "button" at bounding box center [461, 174] width 6 height 6
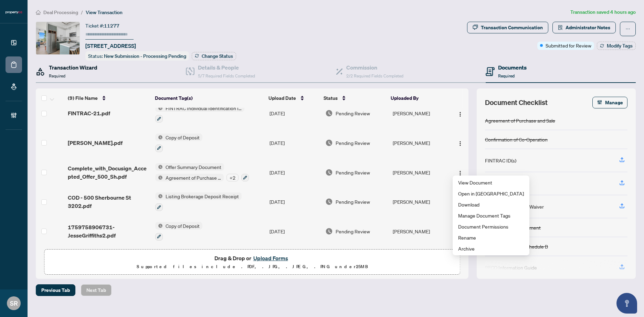
click at [93, 68] on h4 "Transaction Wizard" at bounding box center [73, 67] width 49 height 8
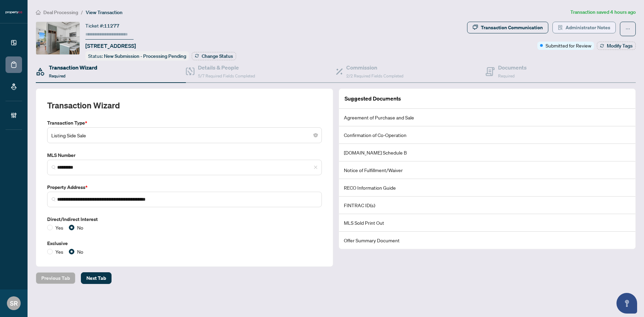
click at [421, 28] on span "Administrator Notes" at bounding box center [588, 27] width 45 height 11
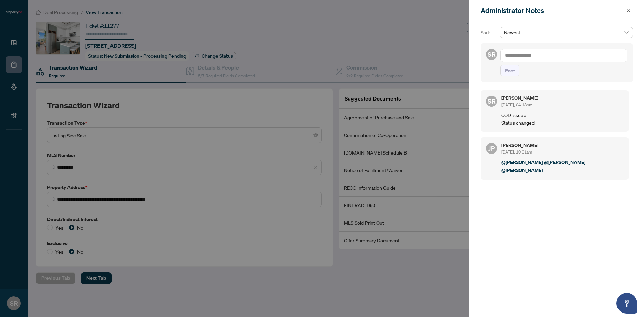
click at [421, 57] on textarea at bounding box center [564, 55] width 127 height 13
type textarea "**********"
click at [421, 68] on span "Post" at bounding box center [510, 70] width 10 height 11
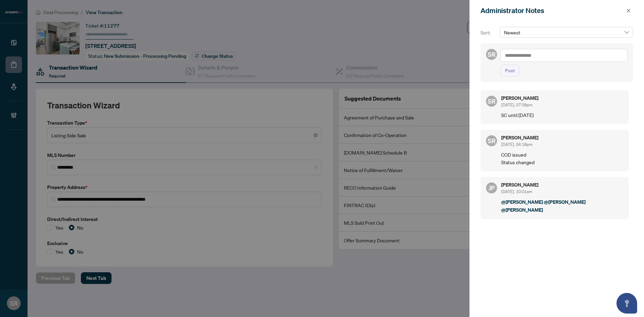
click at [161, 79] on div at bounding box center [322, 158] width 644 height 317
click at [111, 70] on div at bounding box center [322, 158] width 644 height 317
click at [421, 11] on button "button" at bounding box center [628, 11] width 9 height 8
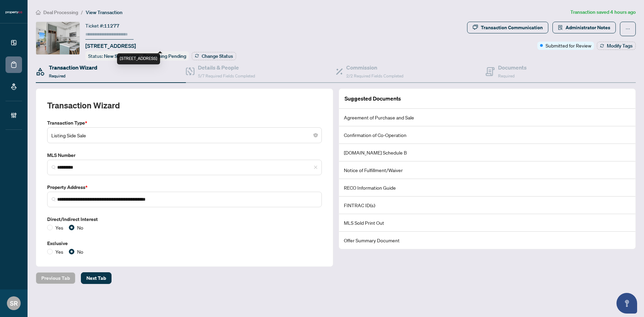
drag, startPoint x: 101, startPoint y: 45, endPoint x: 147, endPoint y: 47, distance: 46.2
click at [136, 47] on span "[STREET_ADDRESS]" at bounding box center [110, 46] width 51 height 8
copy span "[STREET_ADDRESS]"
click at [421, 74] on span "Required" at bounding box center [506, 75] width 17 height 5
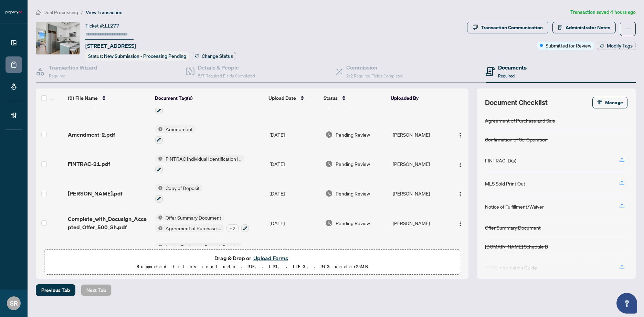
scroll to position [127, 0]
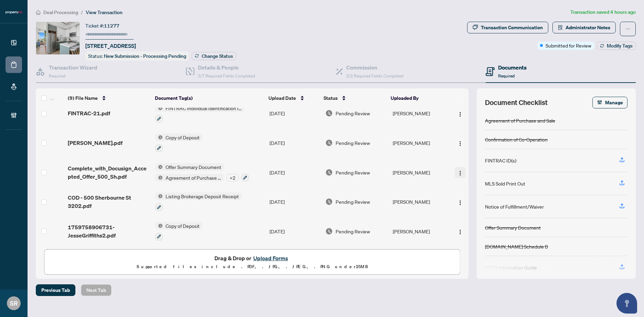
click at [421, 171] on img "button" at bounding box center [461, 174] width 6 height 6
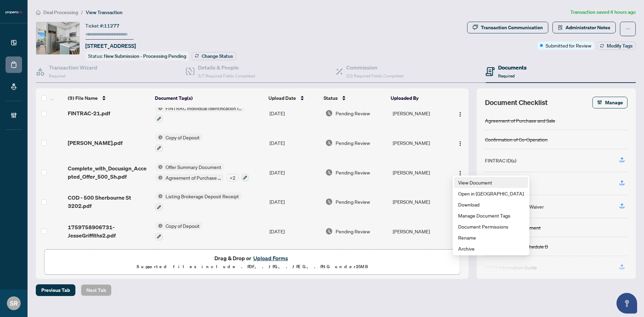
click at [421, 182] on span "View Document" at bounding box center [491, 183] width 66 height 8
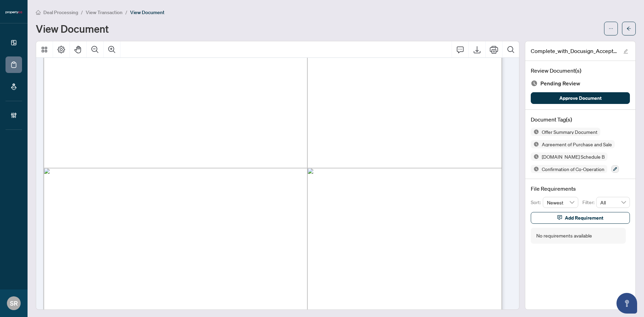
scroll to position [3816, 0]
click at [421, 31] on button "button" at bounding box center [629, 29] width 14 height 14
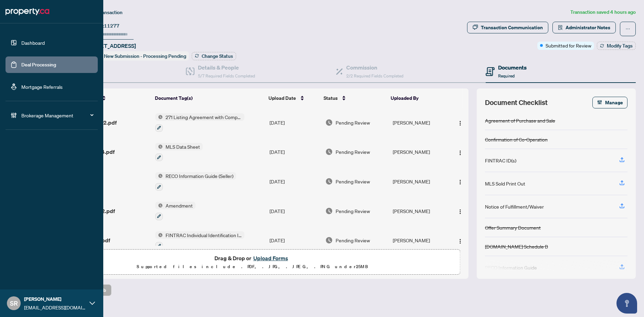
click at [21, 64] on link "Deal Processing" at bounding box center [38, 65] width 35 height 6
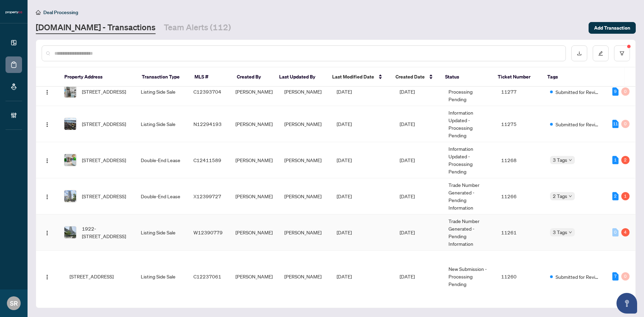
scroll to position [121, 0]
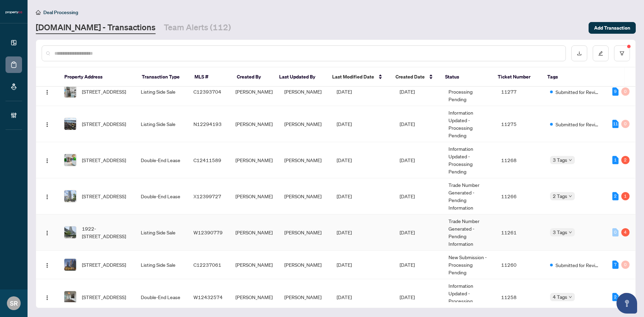
click at [288, 230] on td "[PERSON_NAME]" at bounding box center [305, 233] width 52 height 36
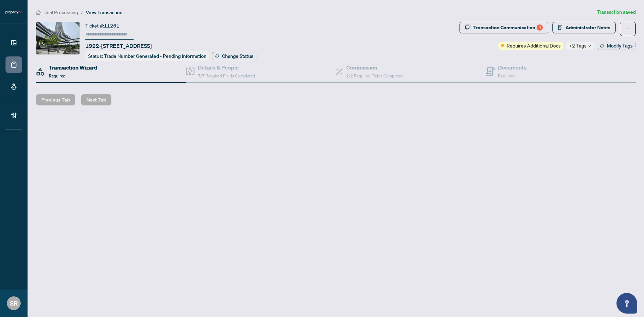
type input "******"
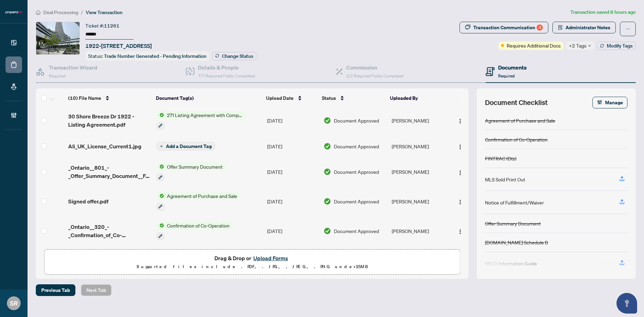
scroll to position [91, 0]
click at [421, 27] on span "Administrator Notes" at bounding box center [588, 27] width 45 height 11
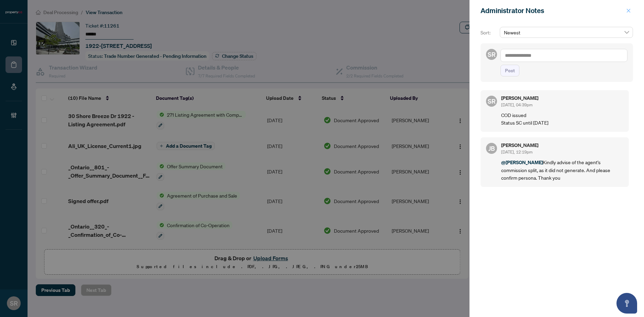
click at [421, 9] on icon "close" at bounding box center [629, 10] width 5 height 5
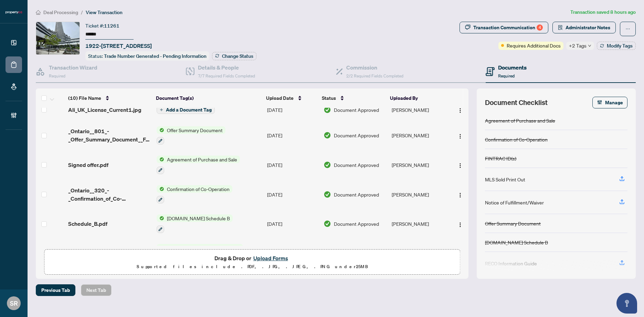
scroll to position [127, 0]
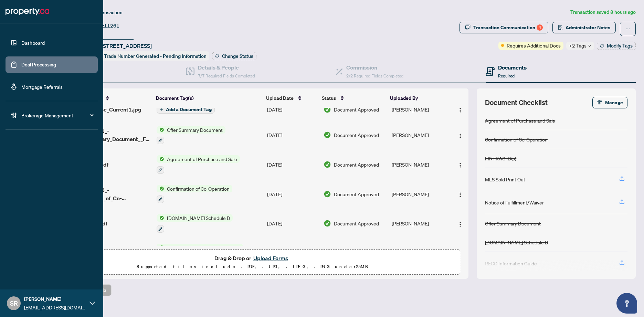
click at [21, 68] on link "Deal Processing" at bounding box center [38, 65] width 35 height 6
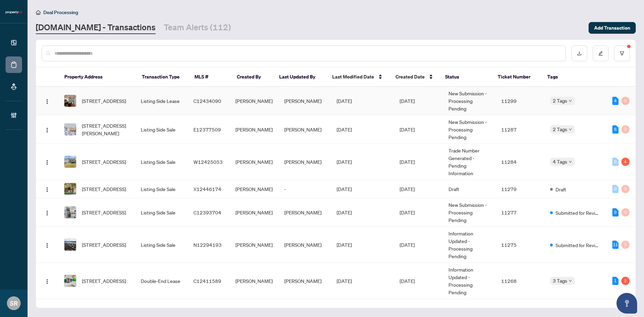
click at [324, 99] on td "[PERSON_NAME]" at bounding box center [305, 101] width 52 height 29
